Goal: Obtain resource: Obtain resource

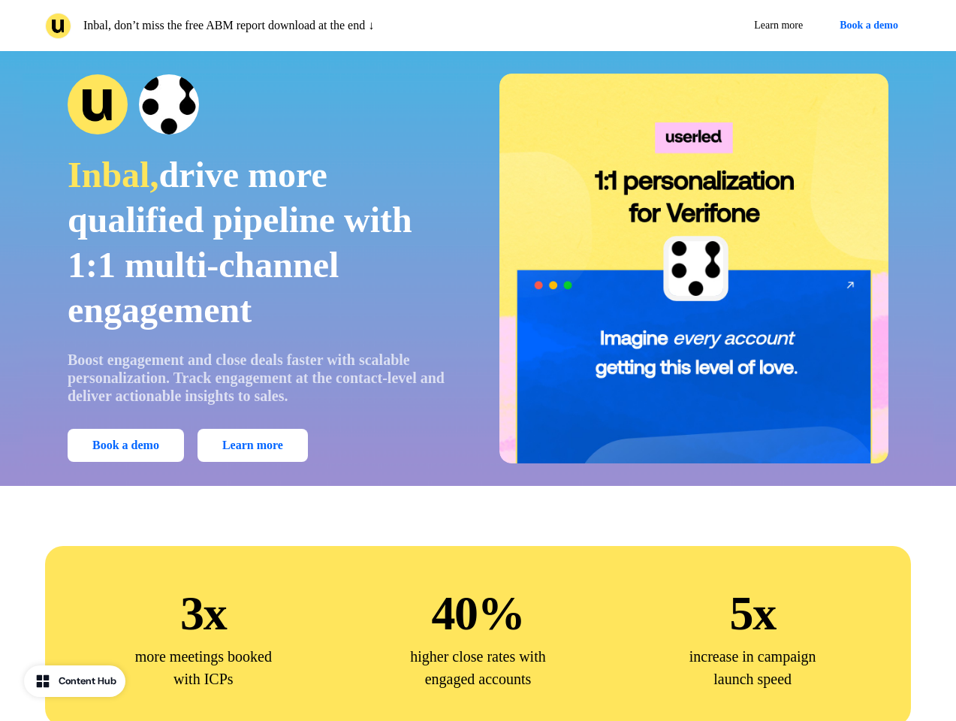
click at [478, 26] on div "Inbal, don’t miss the free ABM report download at the end ↓ Learn more Book a d…" at bounding box center [478, 25] width 956 height 51
click at [258, 26] on p "Inbal, don’t miss the free ABM report download at the end ↓" at bounding box center [228, 26] width 291 height 18
click at [698, 26] on div "Learn more Book a demo" at bounding box center [697, 25] width 427 height 27
click at [866, 26] on button "Book a demo" at bounding box center [869, 25] width 84 height 27
click at [478, 268] on div "Inbal, drive more qualified pipeline with 1:1 multi-channel engagement Boost en…" at bounding box center [478, 269] width 911 height 390
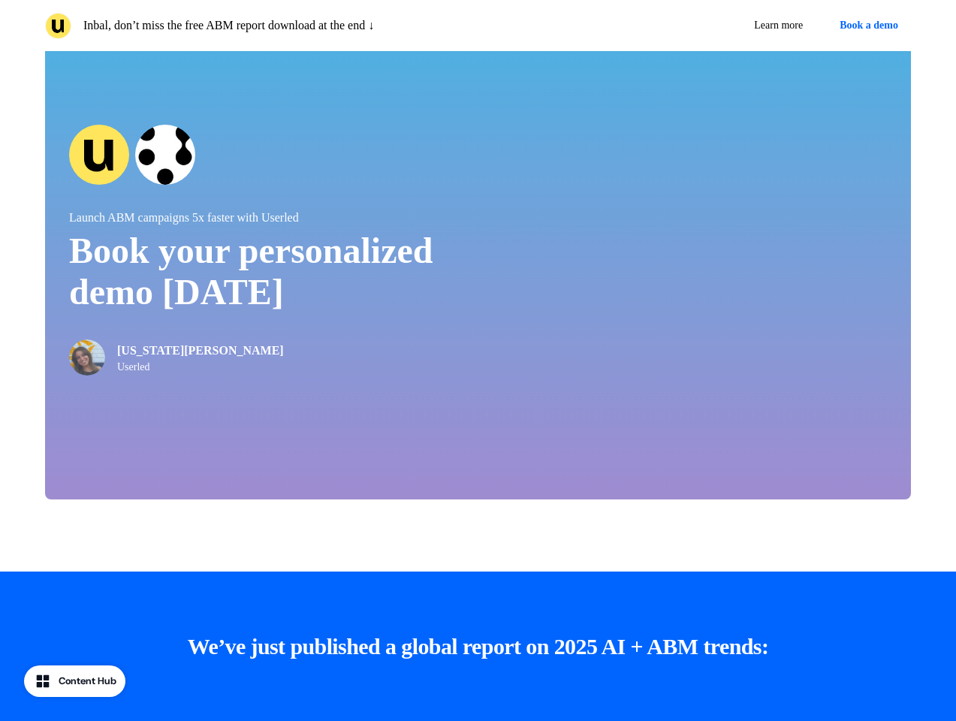
click at [128, 445] on div "Launch ABM campaigns 5x faster with Userled Book your personalized demo [DATE] …" at bounding box center [478, 250] width 866 height 499
